Goal: Find specific page/section: Locate a particular part of the current website

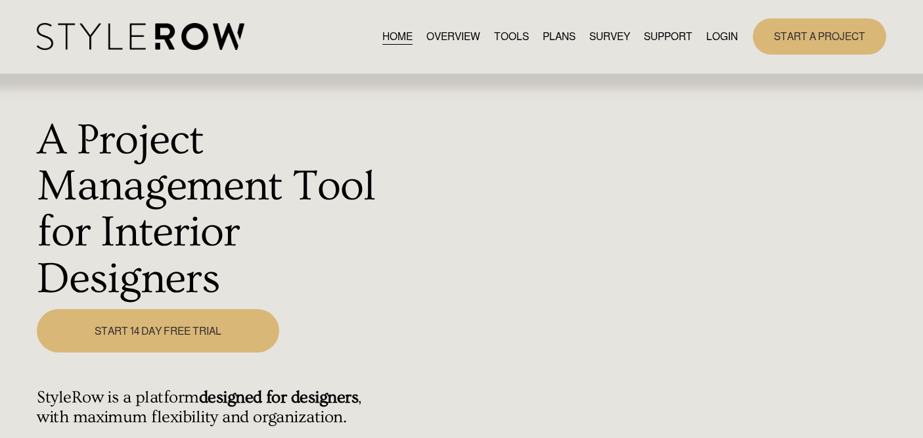
click at [723, 35] on link "LOGIN" at bounding box center [722, 37] width 32 height 18
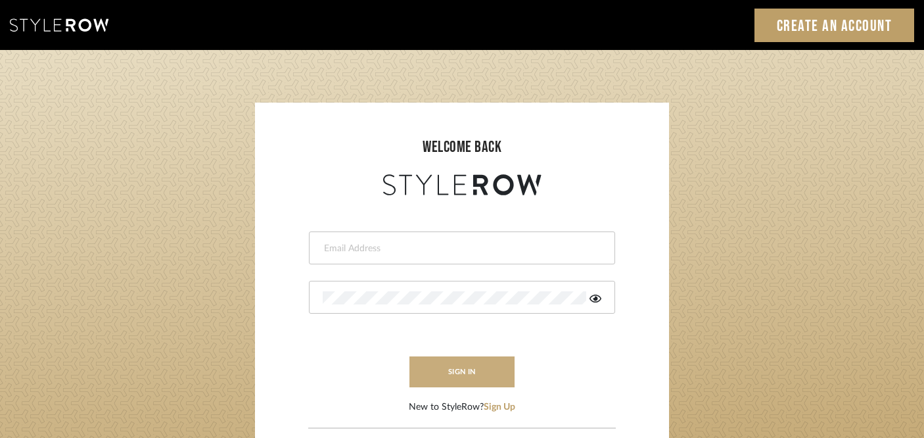
type input "[PERSON_NAME][EMAIL_ADDRESS][DOMAIN_NAME]"
click at [432, 376] on button "sign in" at bounding box center [461, 371] width 105 height 31
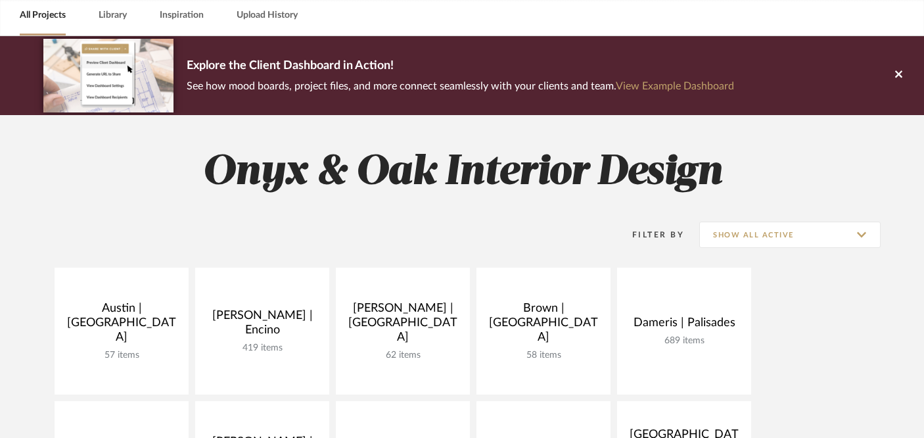
scroll to position [562, 0]
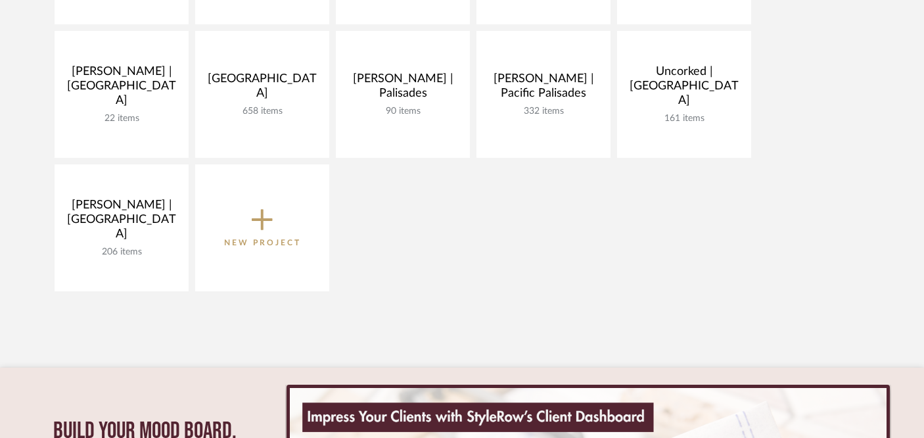
click at [550, 269] on div "[GEOGRAPHIC_DATA] | [GEOGRAPHIC_DATA] 57 items View Budget Open Project [PERSON…" at bounding box center [462, 31] width 924 height 534
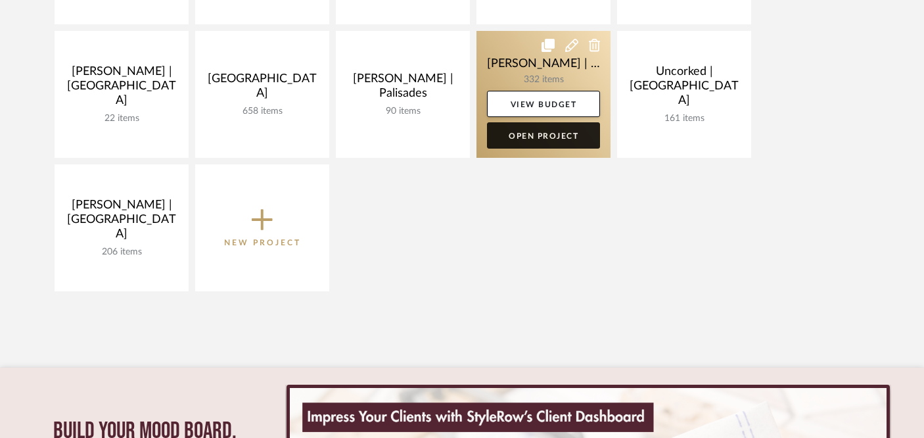
click at [551, 133] on link "Open Project" at bounding box center [543, 135] width 113 height 26
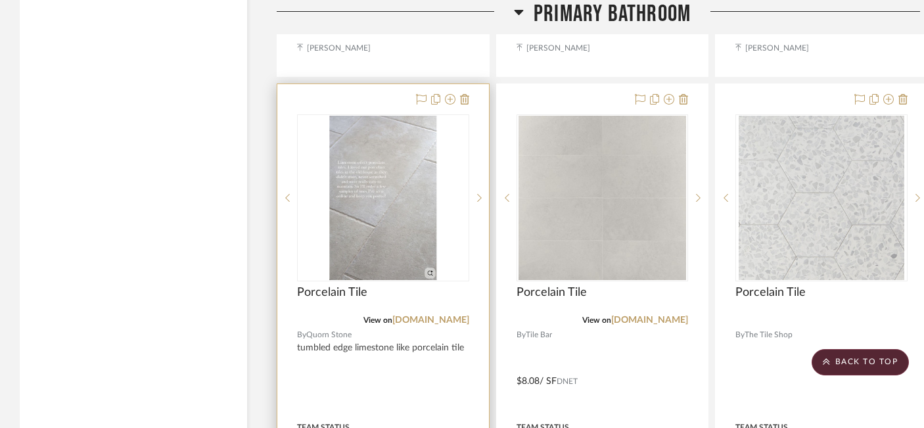
scroll to position [34775, 0]
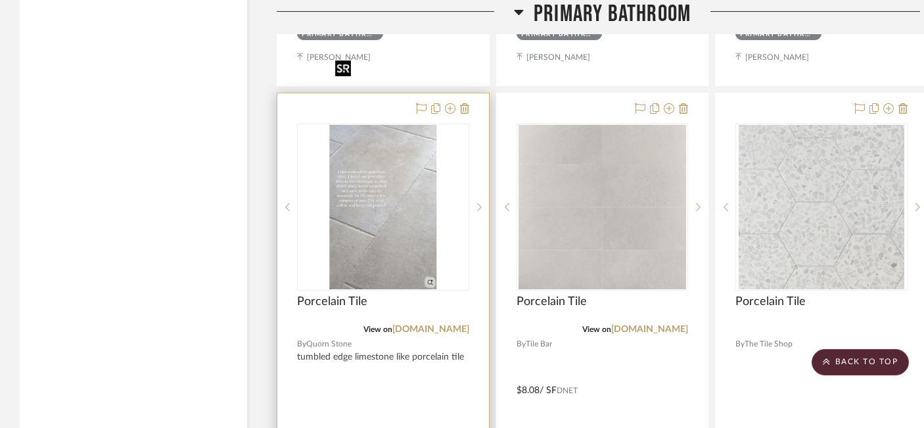
click at [394, 180] on img "0" at bounding box center [383, 207] width 106 height 164
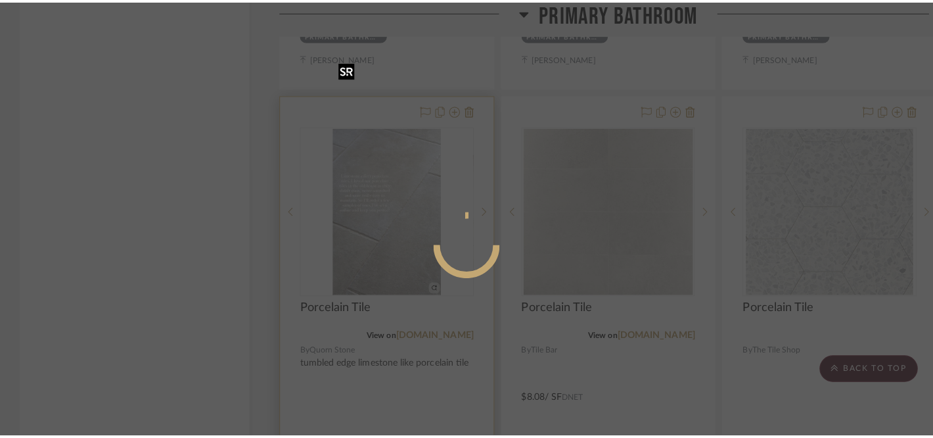
scroll to position [0, 0]
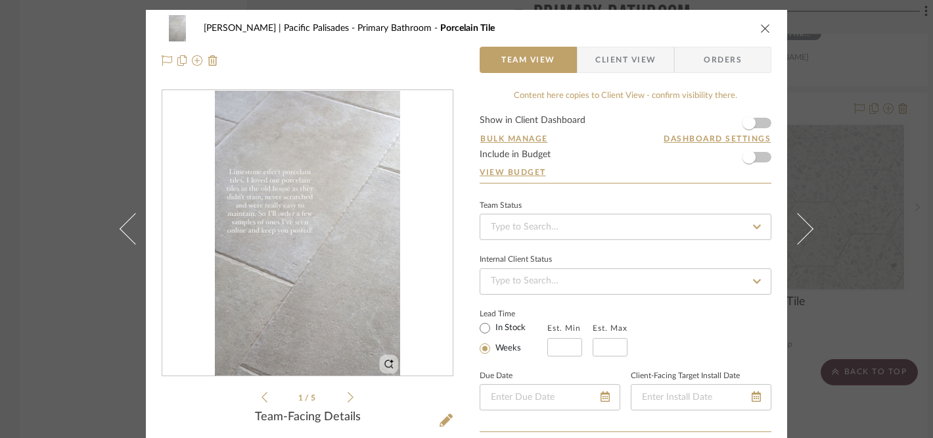
click at [348, 396] on icon at bounding box center [351, 397] width 6 height 11
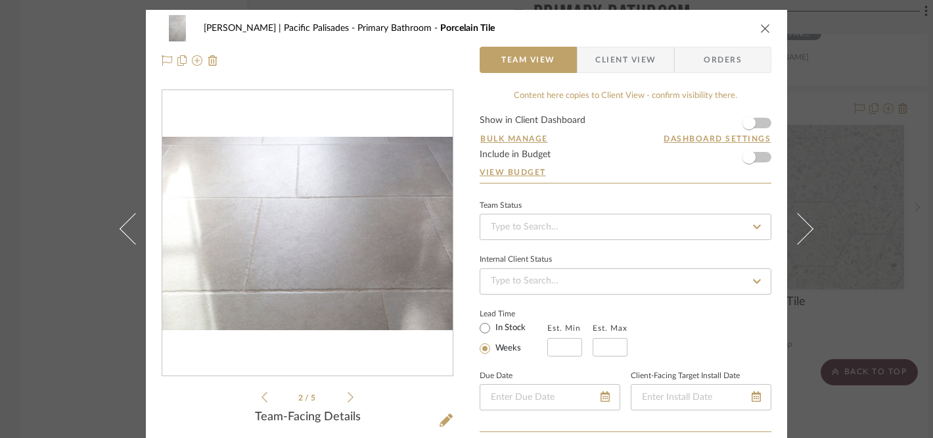
click at [348, 392] on icon at bounding box center [351, 397] width 6 height 12
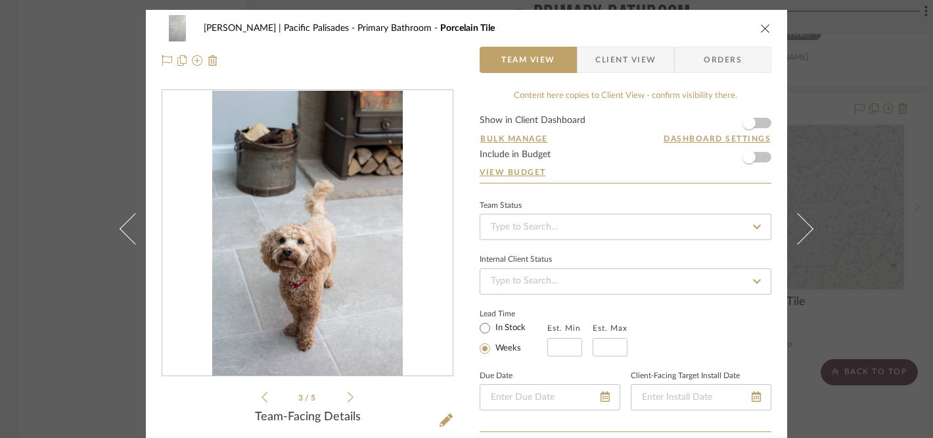
click at [348, 396] on icon at bounding box center [351, 397] width 6 height 11
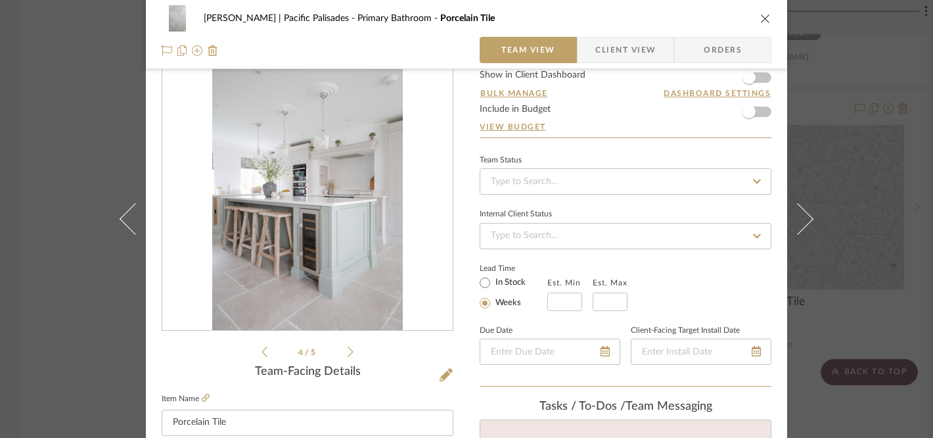
scroll to position [50, 0]
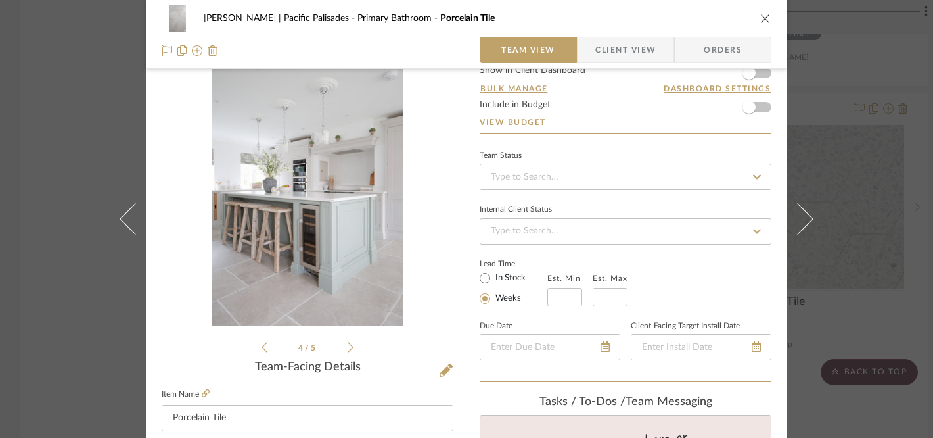
click at [760, 17] on icon "close" at bounding box center [765, 18] width 11 height 11
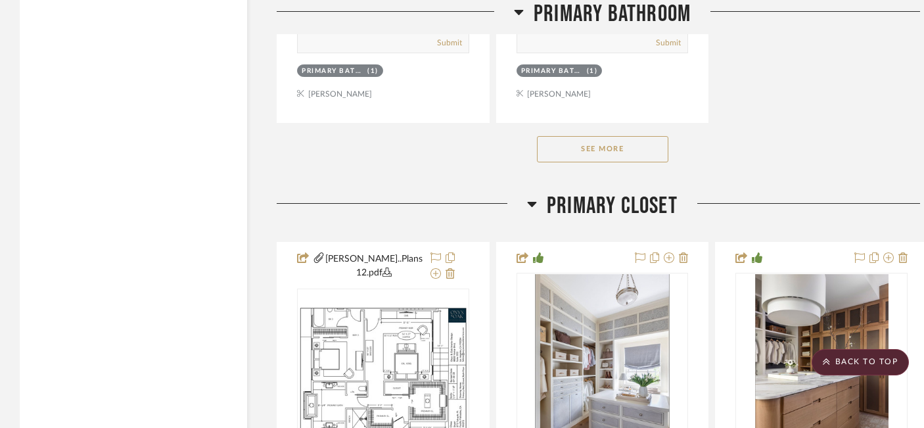
scroll to position [35910, 0]
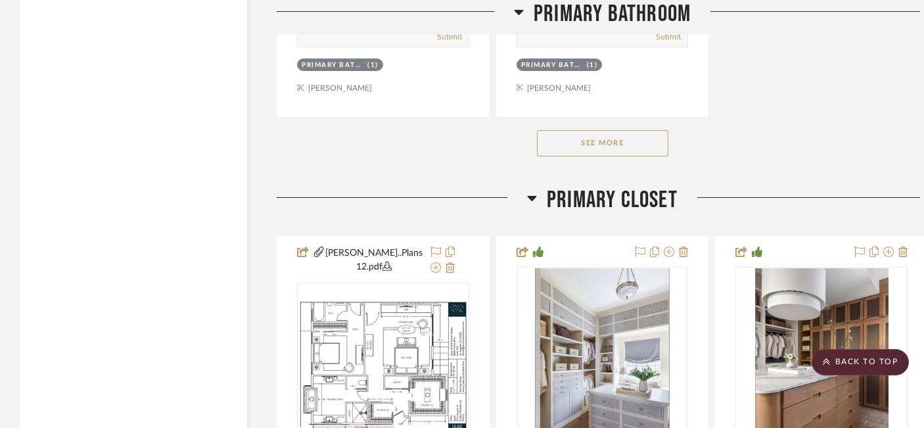
click at [606, 130] on button "See More" at bounding box center [602, 143] width 131 height 26
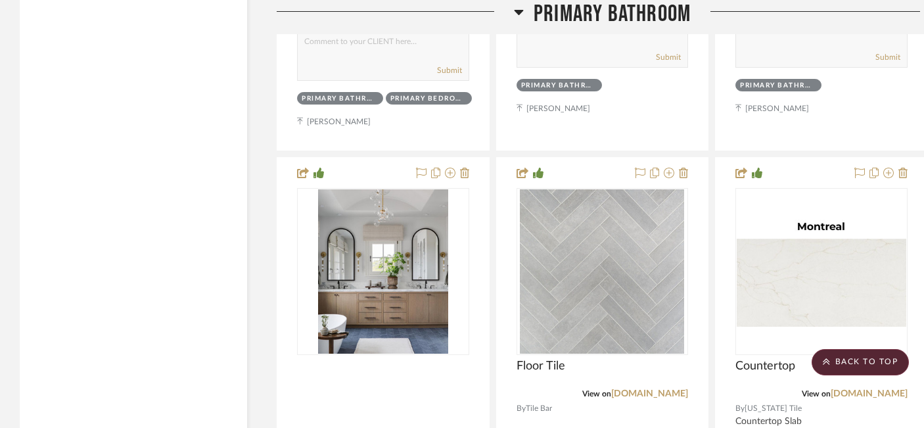
scroll to position [36499, 0]
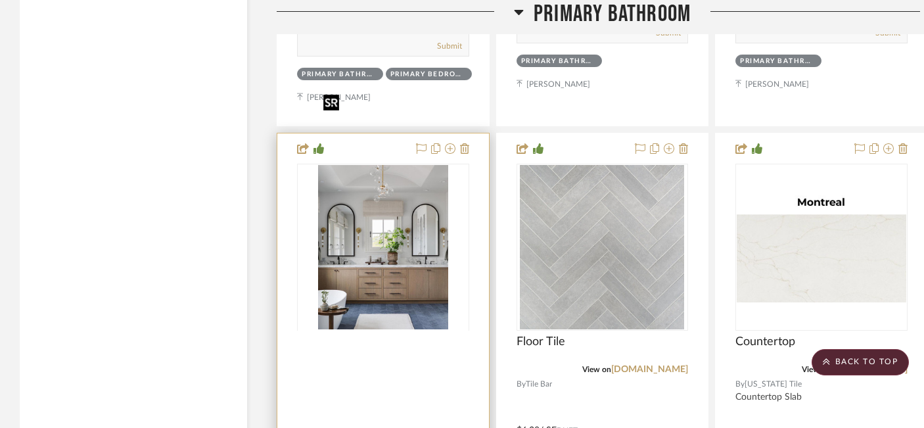
click at [427, 237] on div at bounding box center [383, 330] width 172 height 332
click at [427, 237] on img "0" at bounding box center [383, 247] width 130 height 164
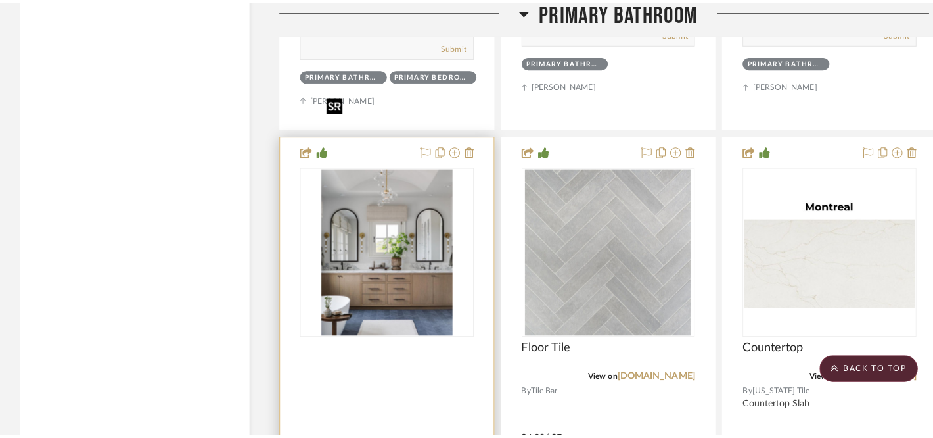
scroll to position [0, 0]
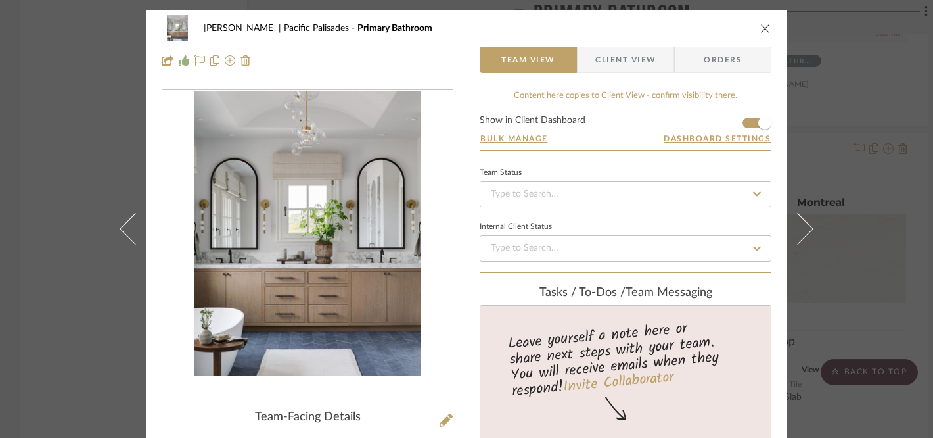
click at [760, 24] on icon "close" at bounding box center [765, 28] width 11 height 11
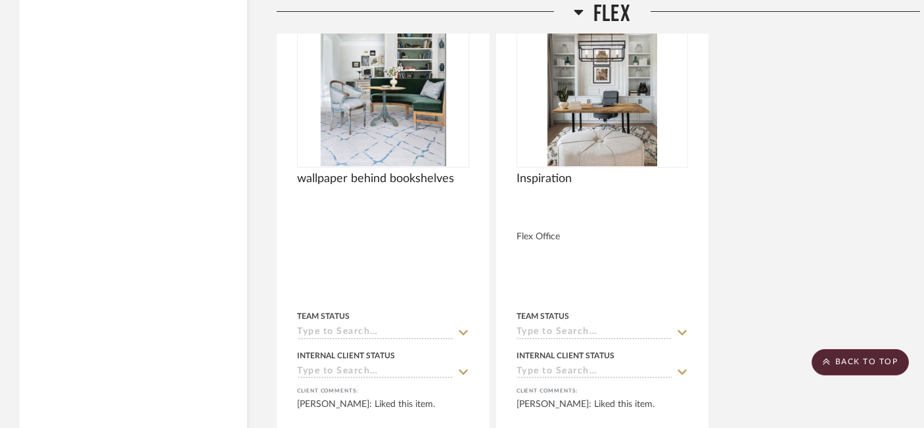
scroll to position [29846, 0]
